Goal: Transaction & Acquisition: Obtain resource

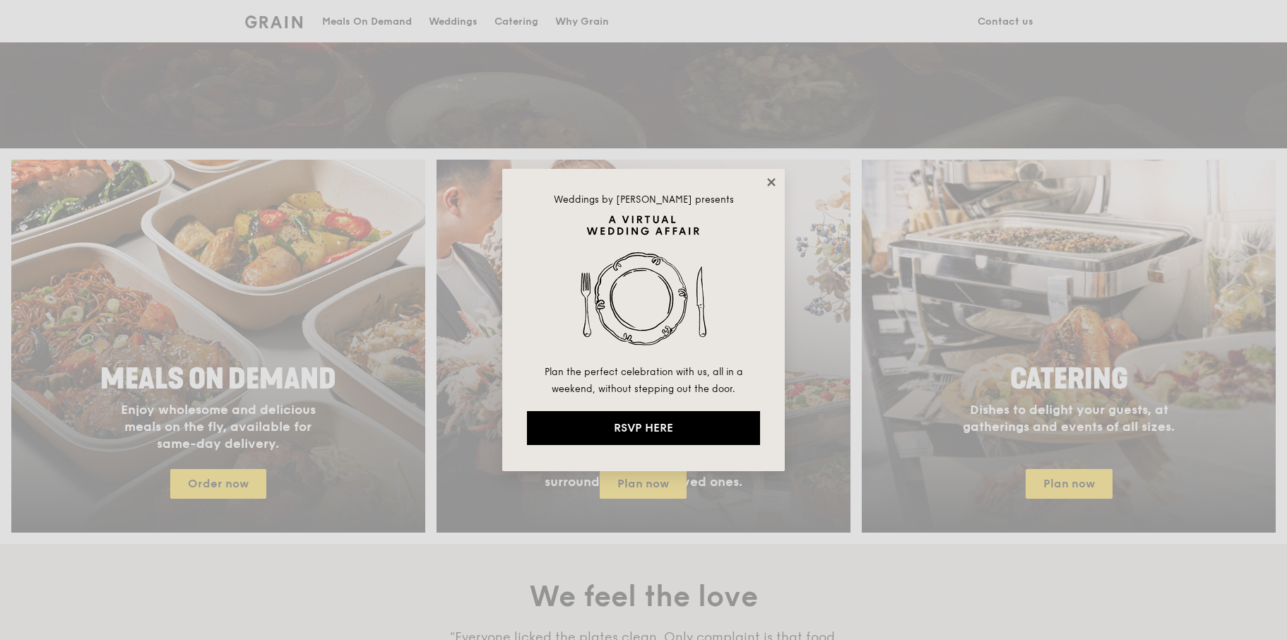
click at [770, 184] on icon at bounding box center [771, 182] width 8 height 8
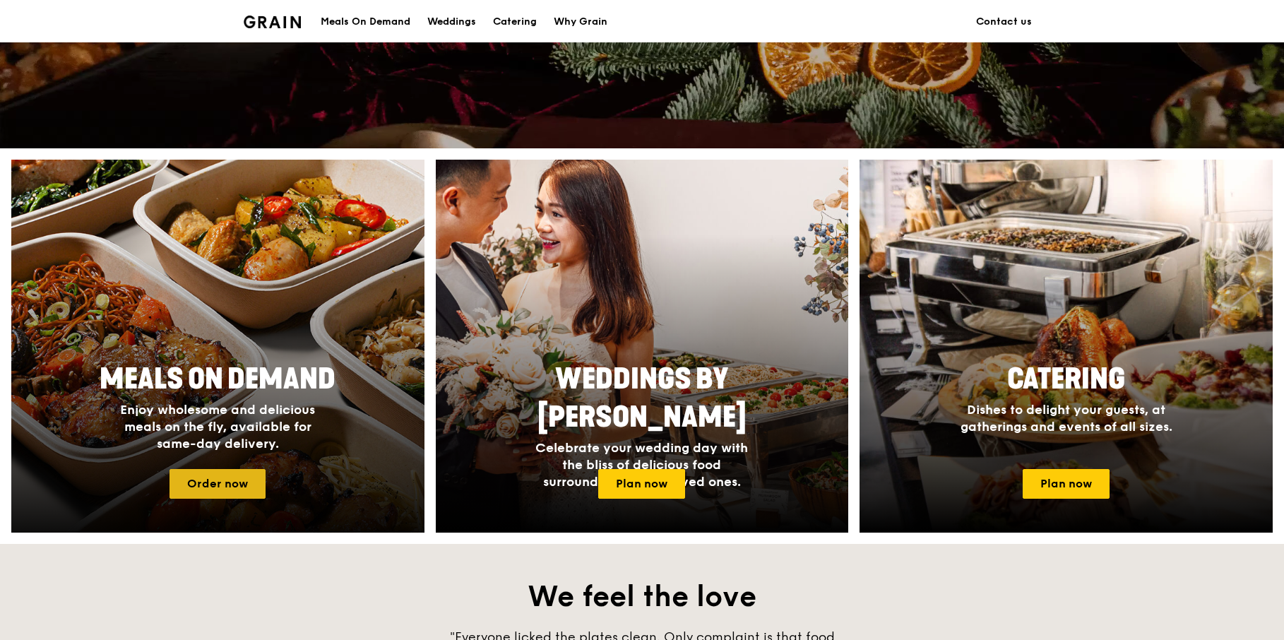
click at [230, 477] on link "Order now" at bounding box center [218, 484] width 96 height 30
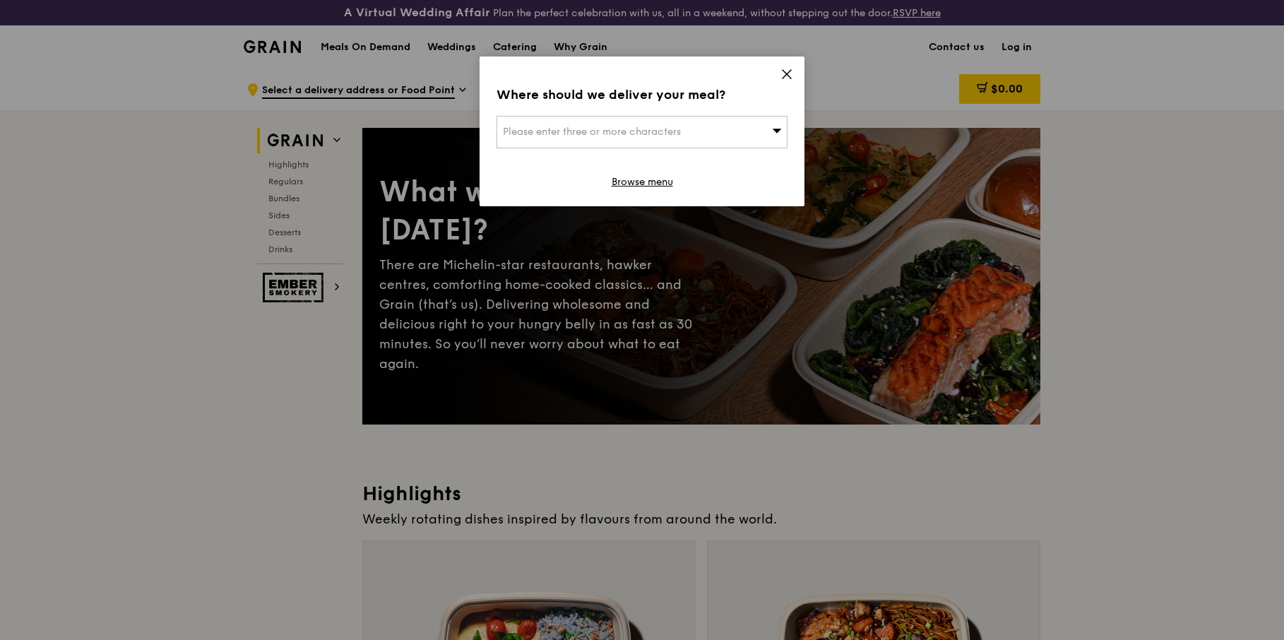
click at [782, 74] on icon at bounding box center [786, 74] width 13 height 13
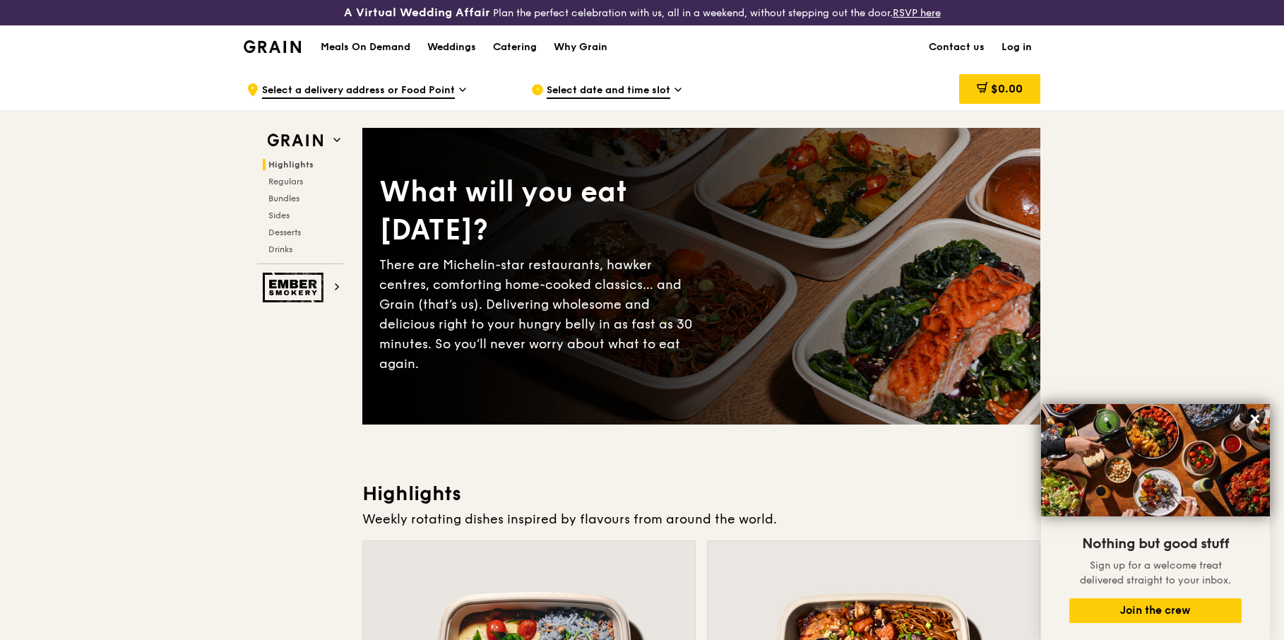
click at [511, 45] on div "Catering" at bounding box center [515, 47] width 44 height 42
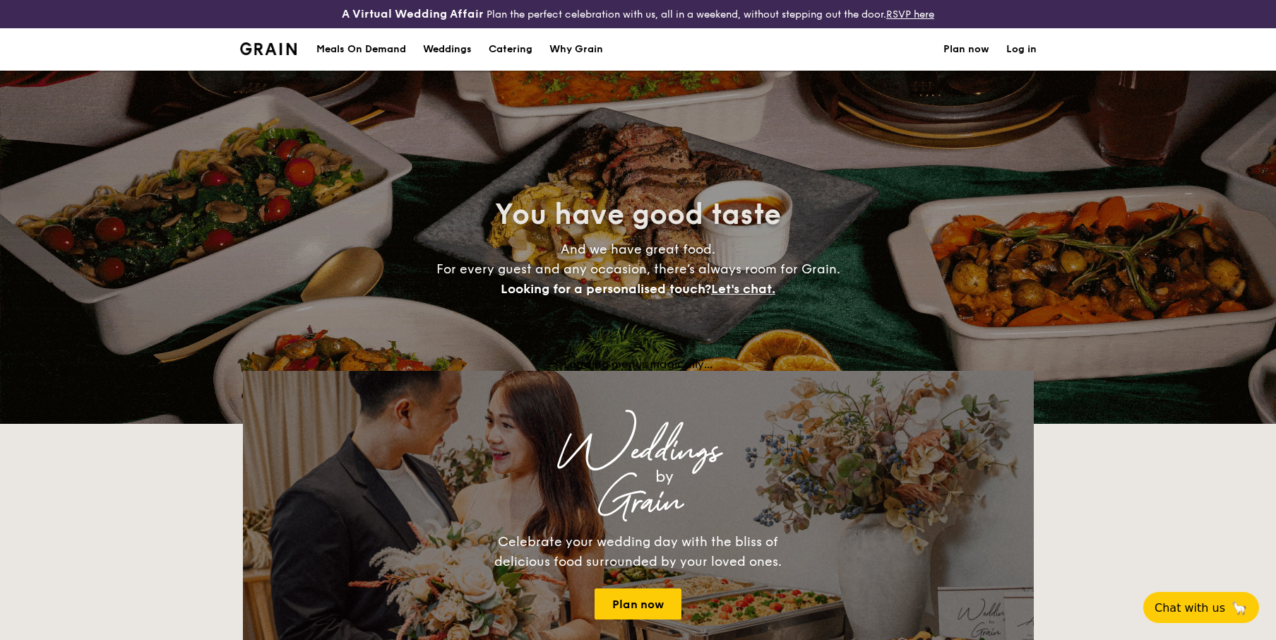
select select
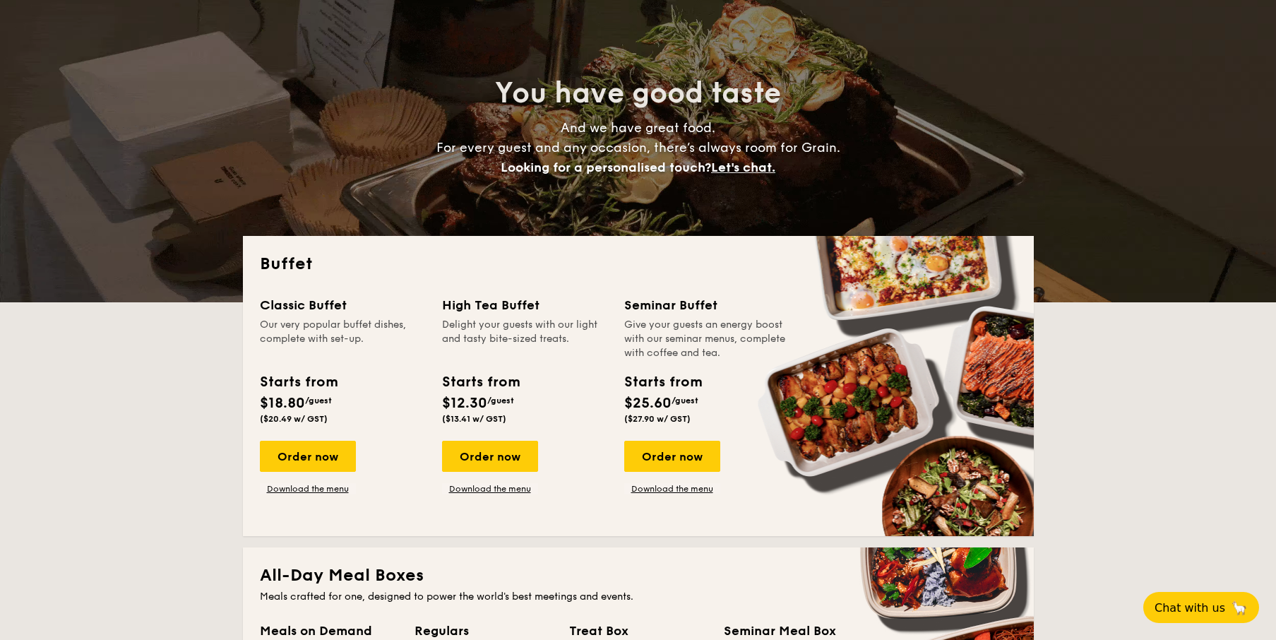
scroll to position [181, 0]
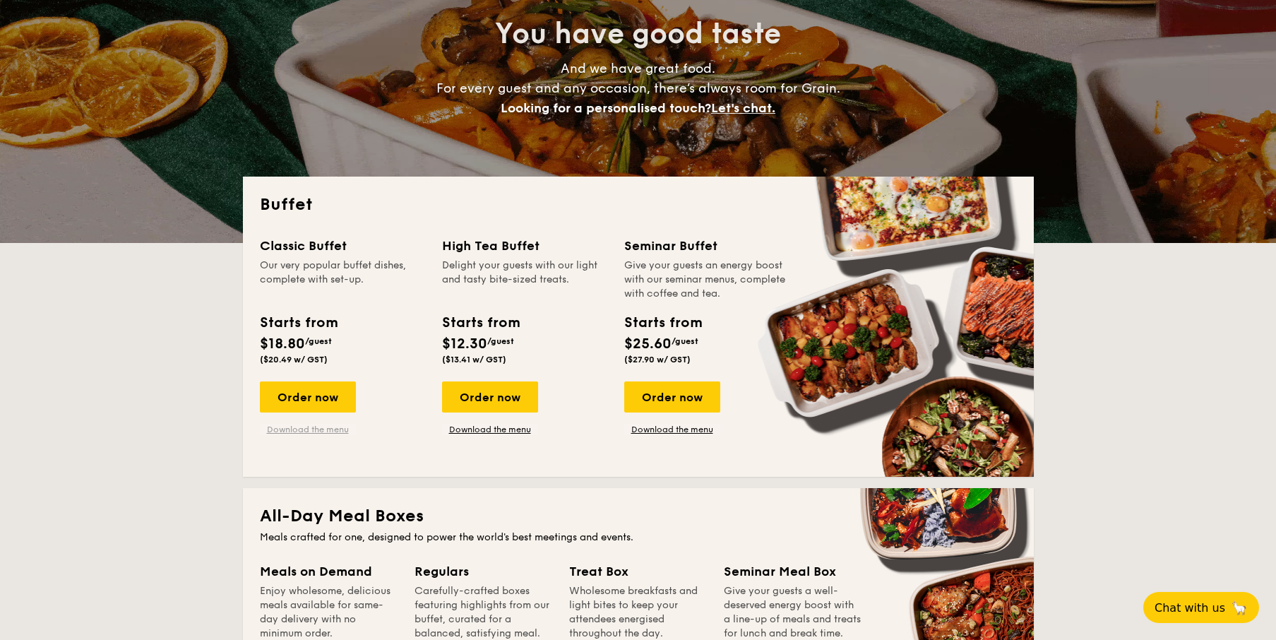
click at [302, 430] on link "Download the menu" at bounding box center [308, 429] width 96 height 11
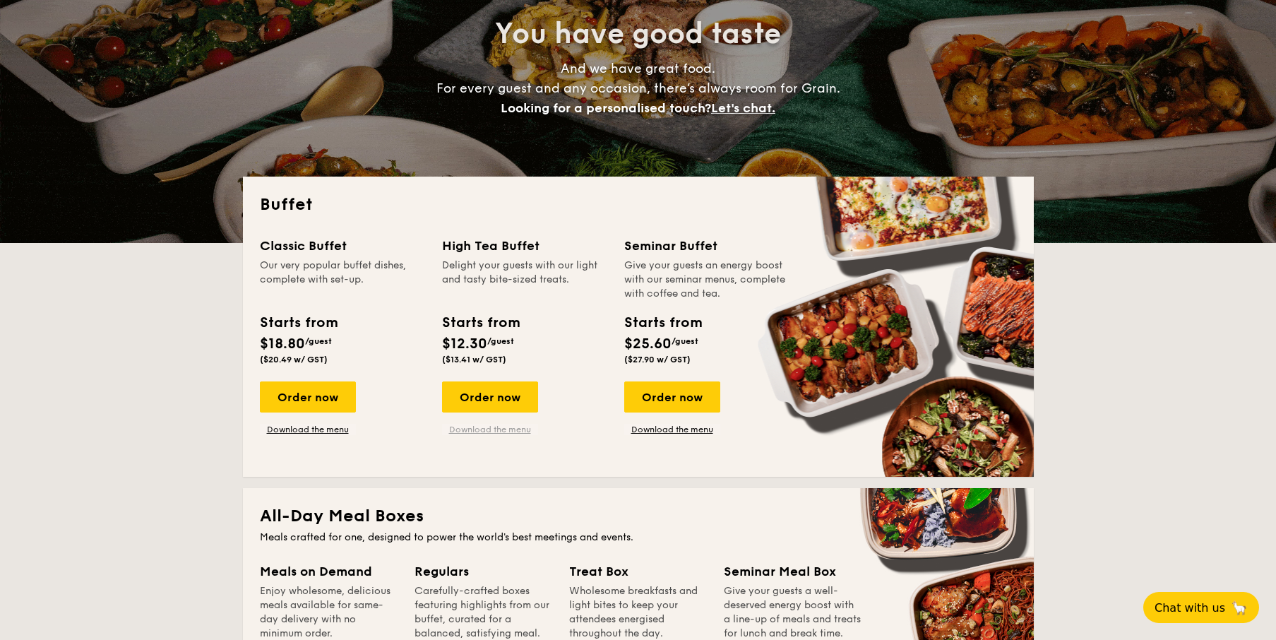
click at [471, 427] on link "Download the menu" at bounding box center [490, 429] width 96 height 11
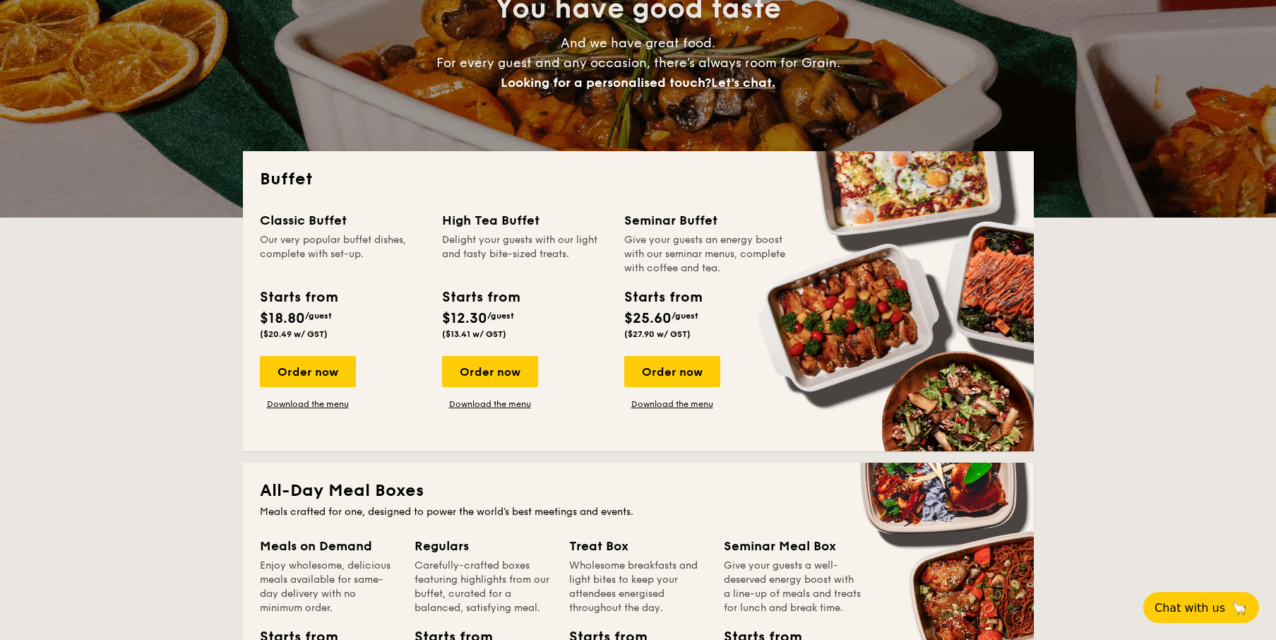
scroll to position [384, 0]
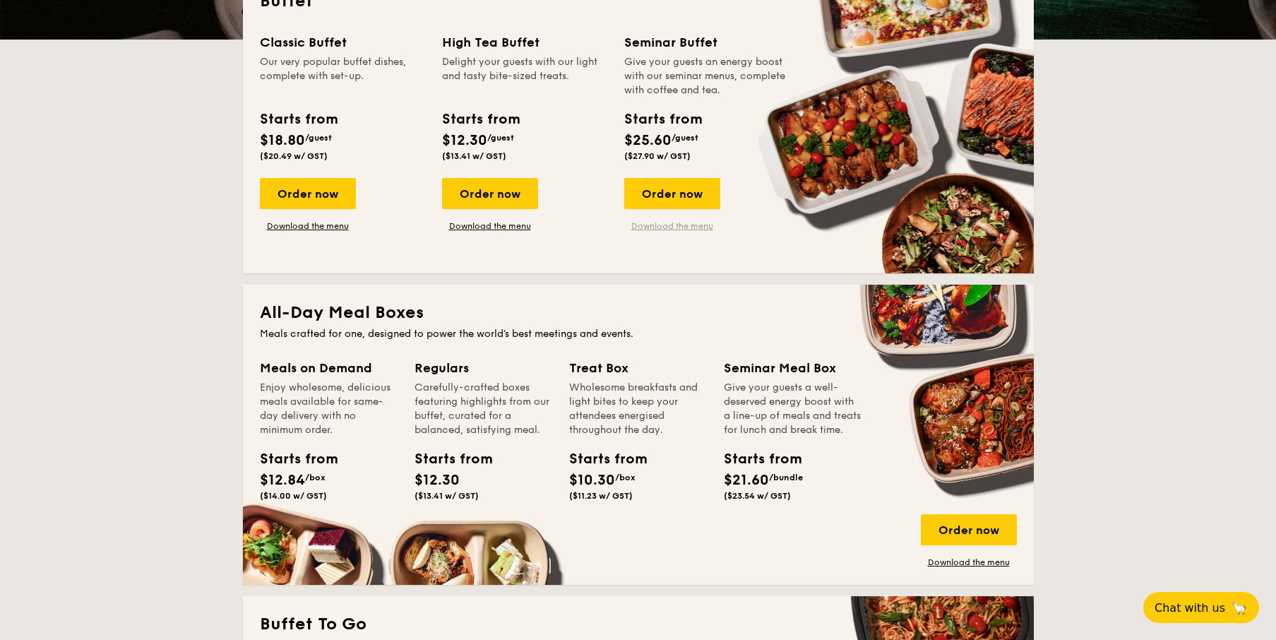
click at [689, 227] on link "Download the menu" at bounding box center [672, 225] width 96 height 11
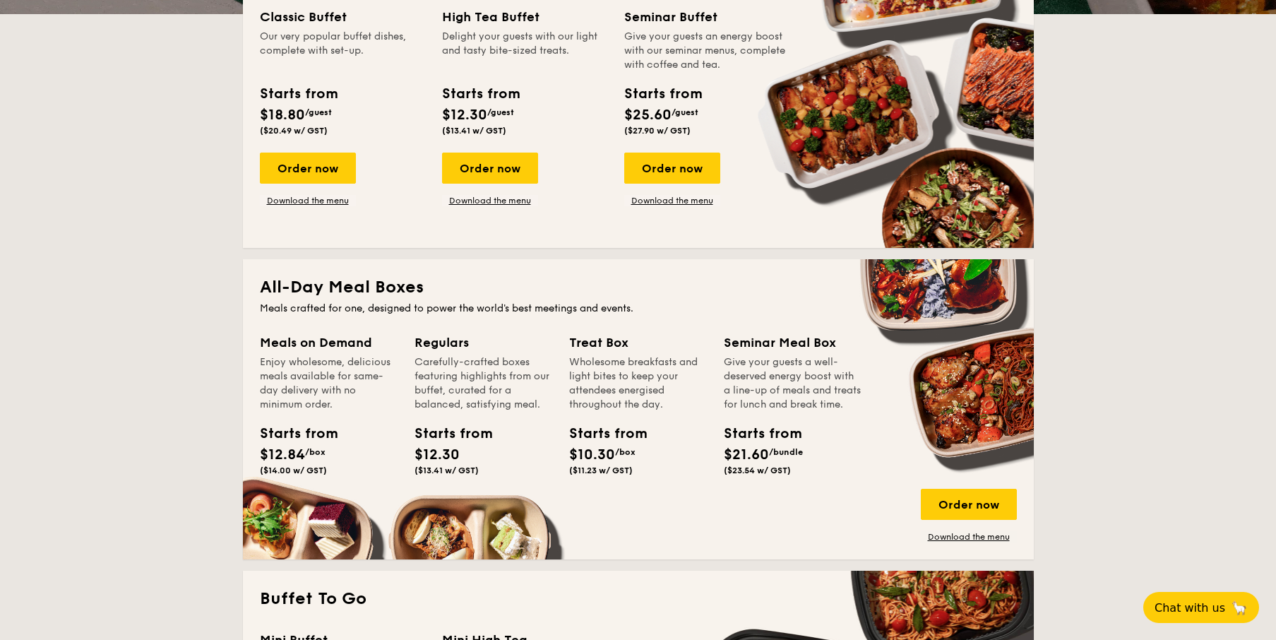
scroll to position [607, 0]
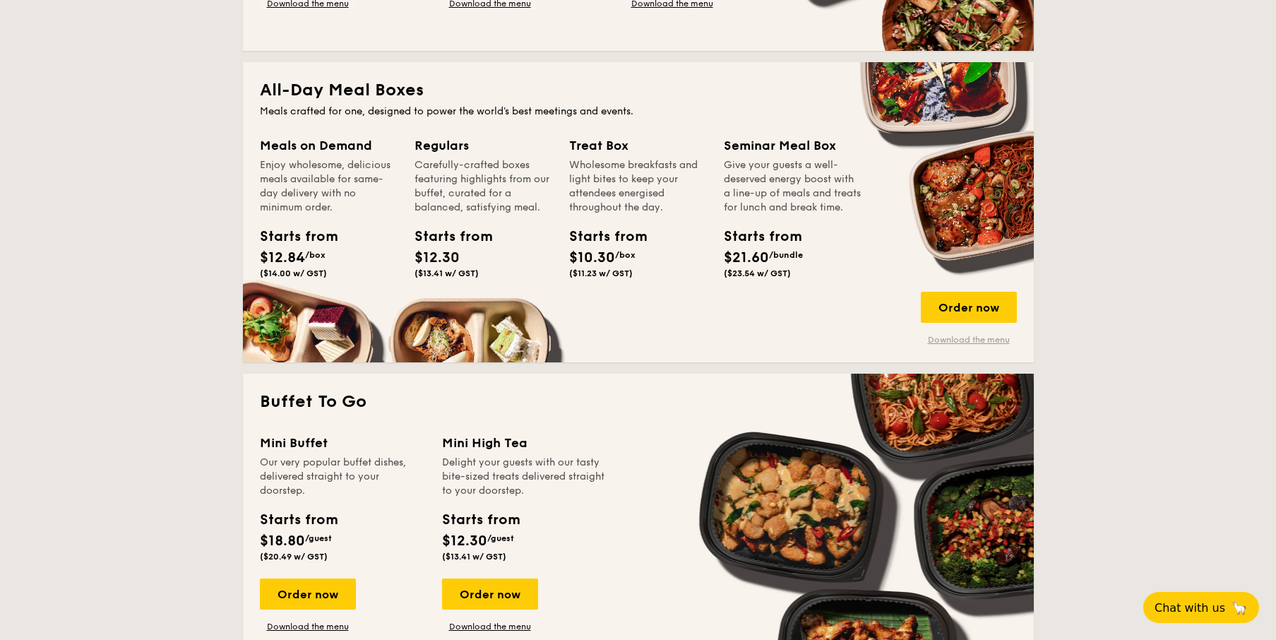
click at [954, 343] on link "Download the menu" at bounding box center [969, 339] width 96 height 11
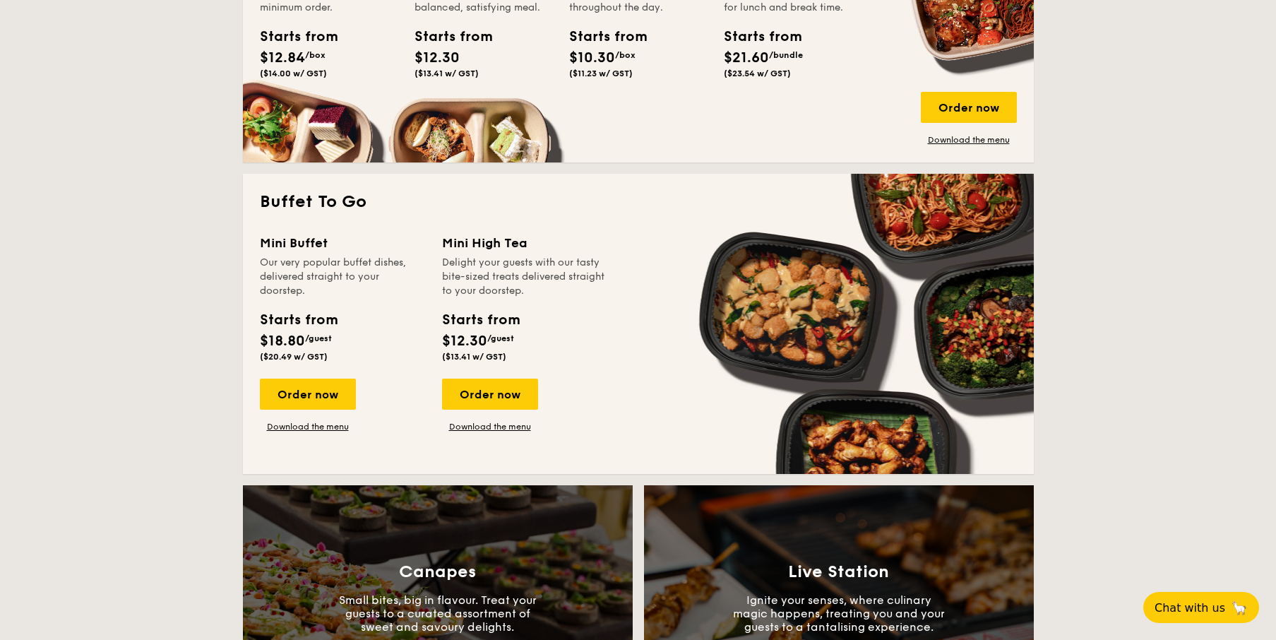
scroll to position [916, 0]
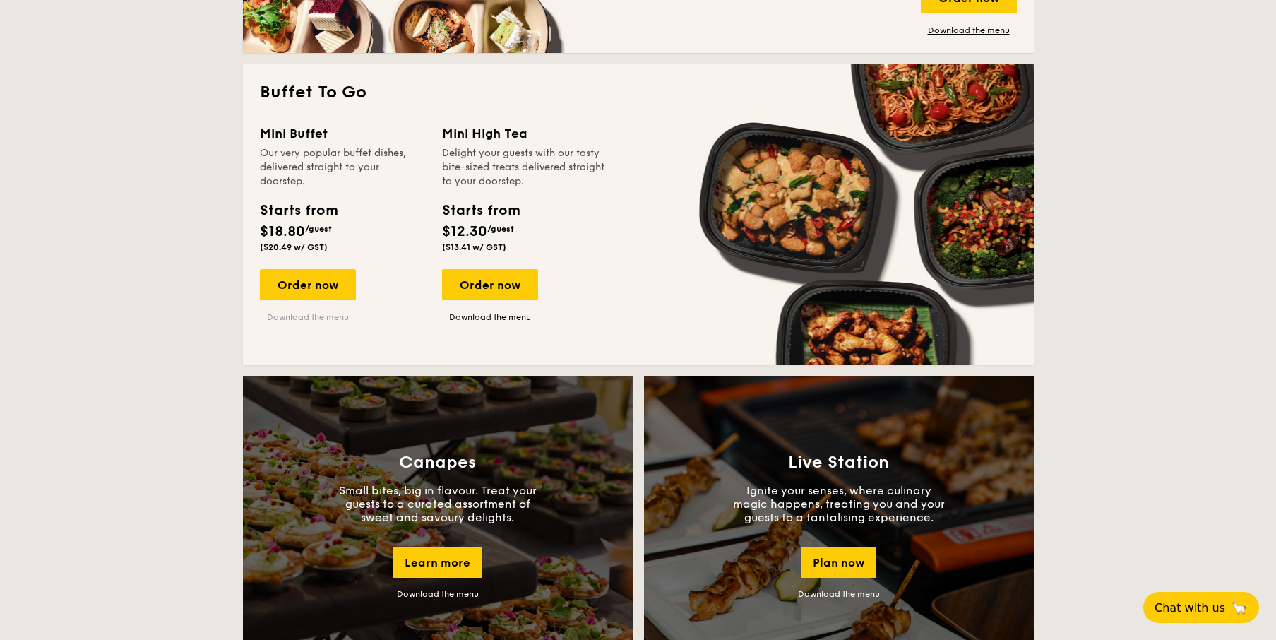
click at [295, 313] on link "Download the menu" at bounding box center [308, 316] width 96 height 11
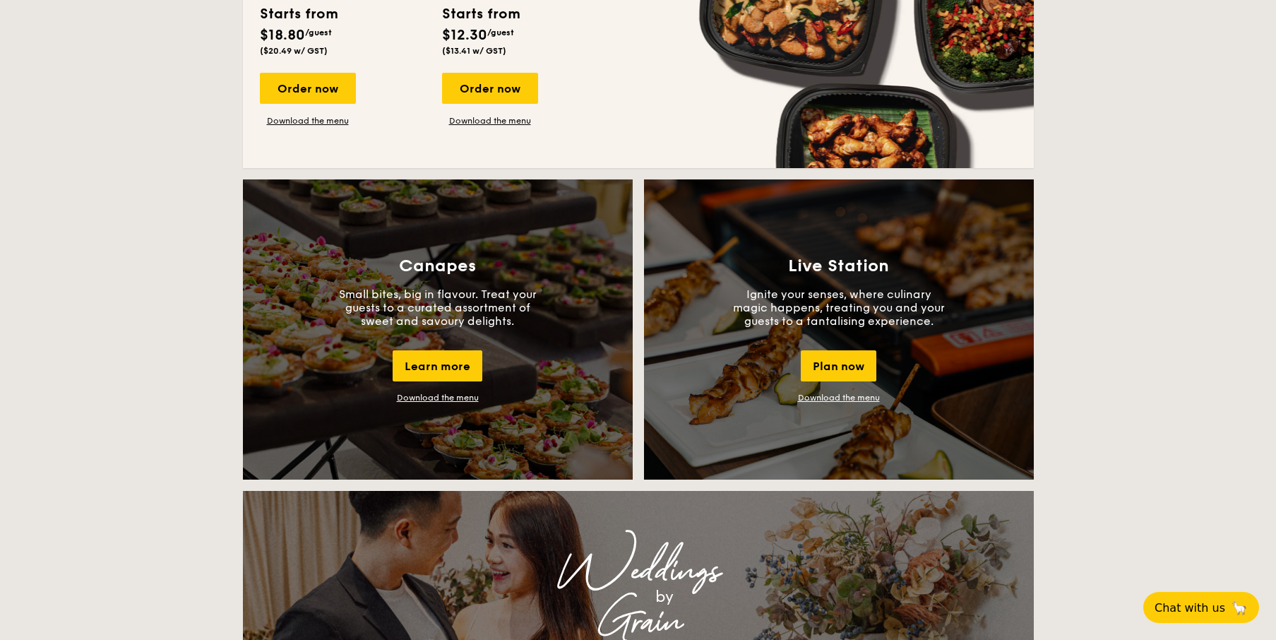
scroll to position [1031, 0]
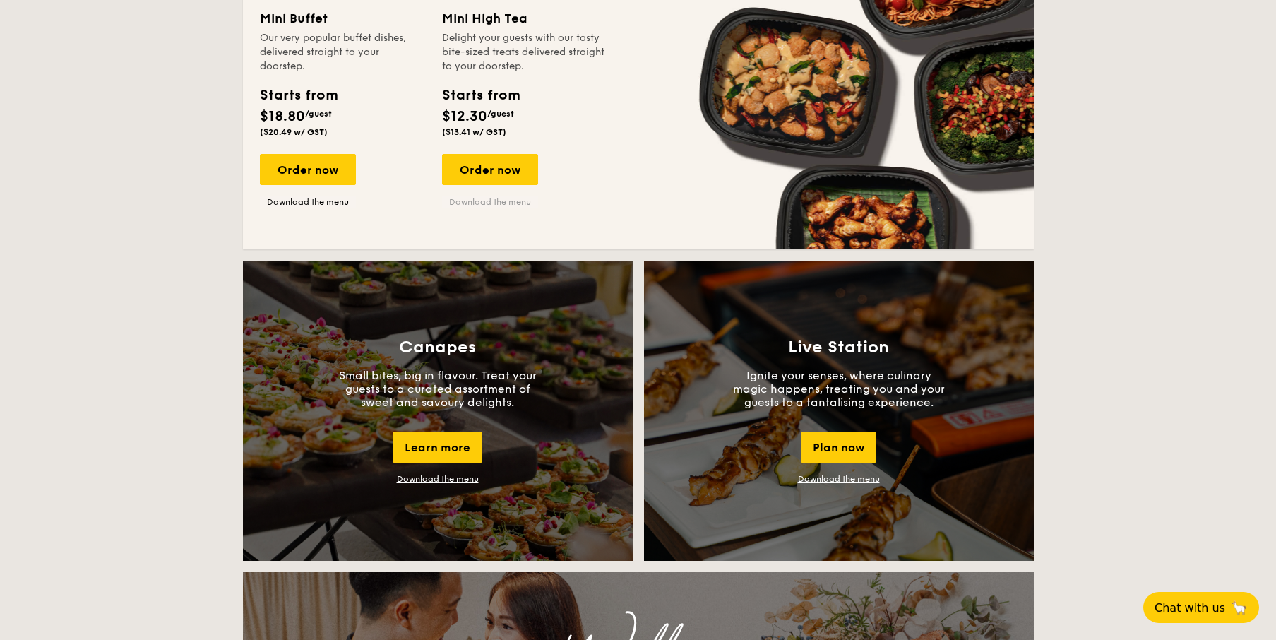
click at [503, 198] on link "Download the menu" at bounding box center [490, 201] width 96 height 11
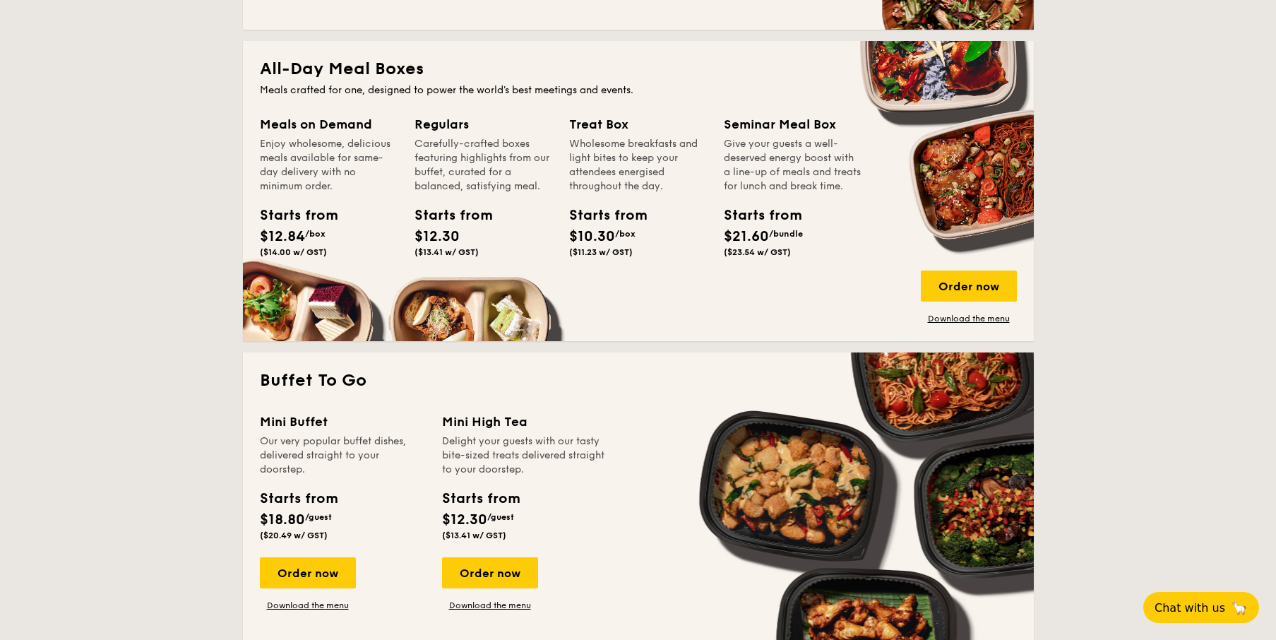
scroll to position [806, 0]
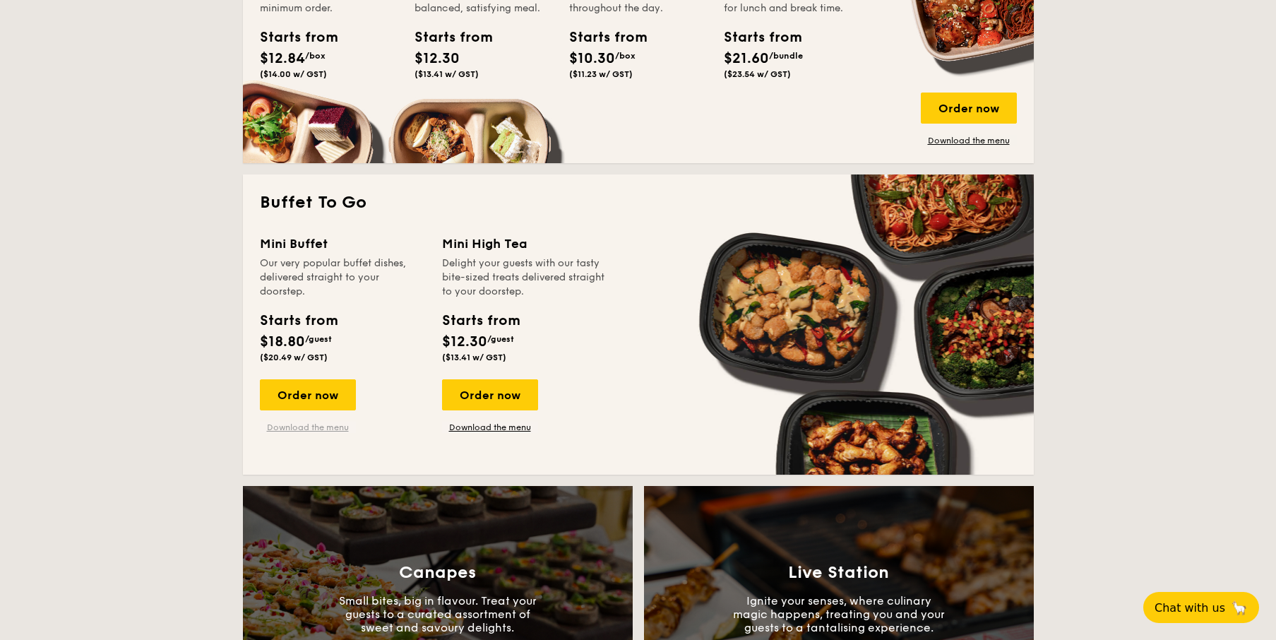
click at [330, 424] on link "Download the menu" at bounding box center [308, 427] width 96 height 11
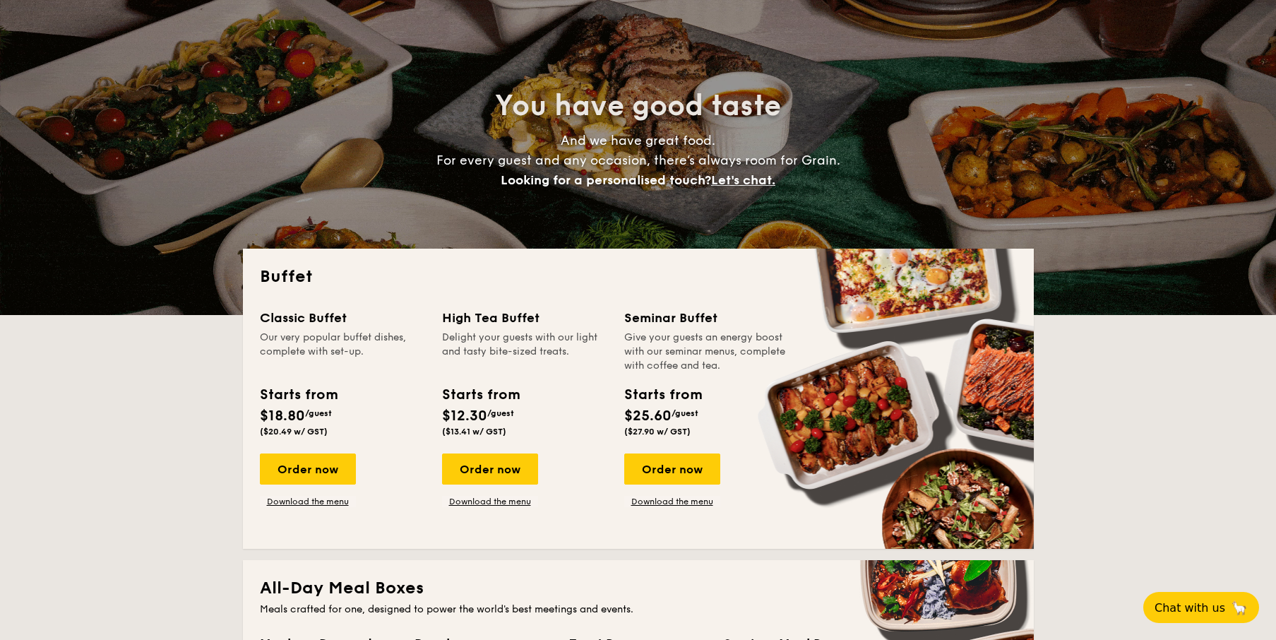
scroll to position [0, 0]
